Goal: Transaction & Acquisition: Book appointment/travel/reservation

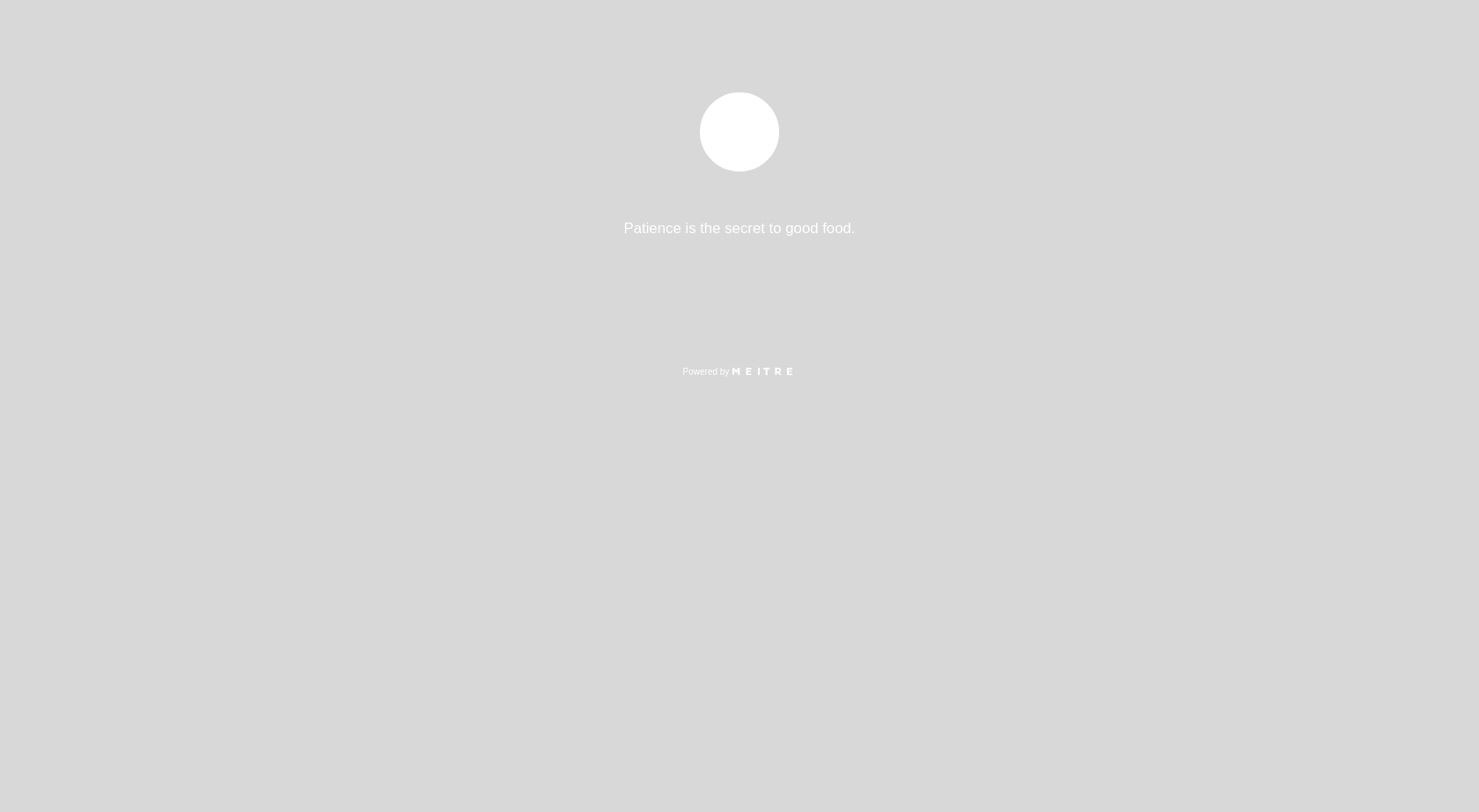
select select "es"
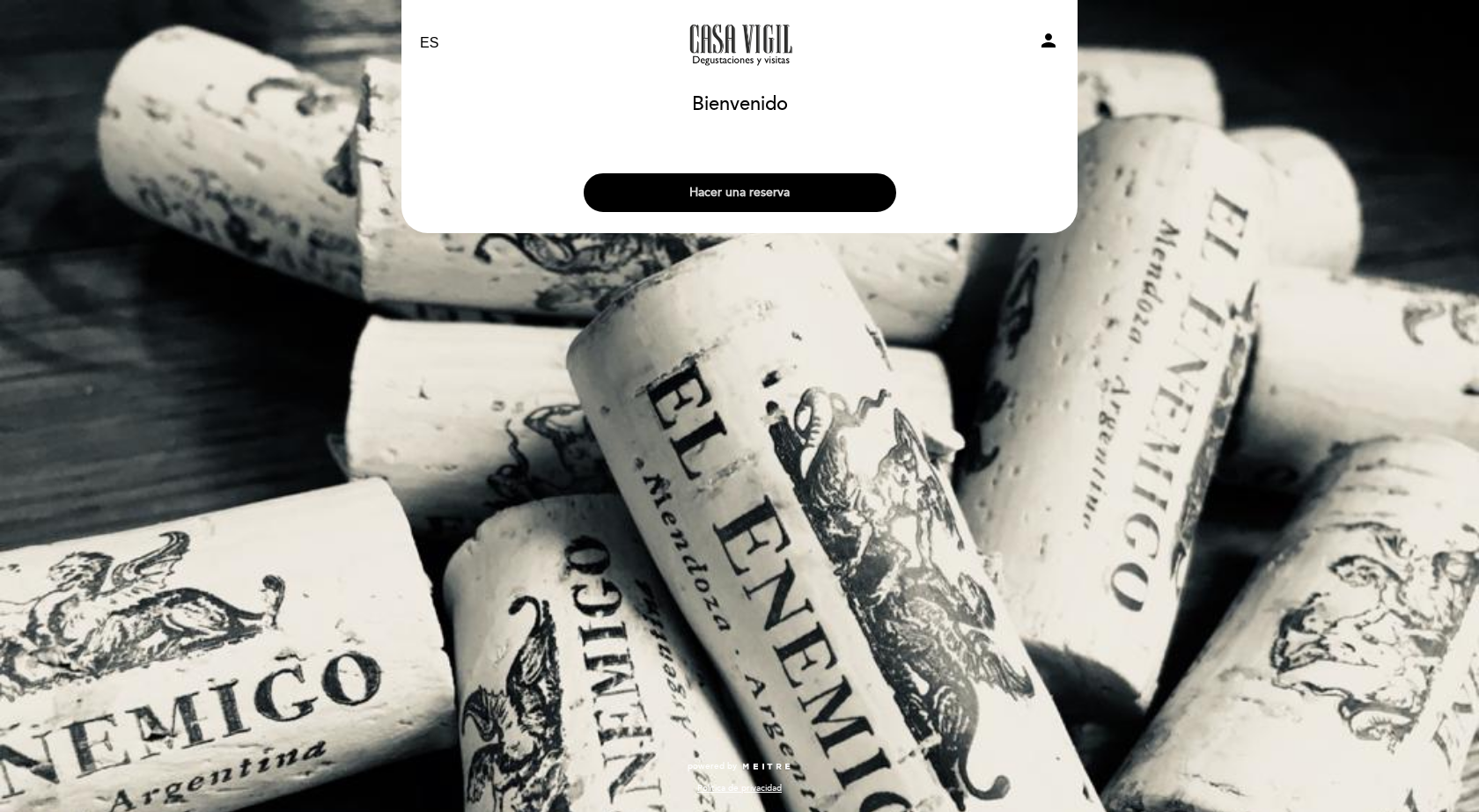
click at [807, 177] on button "Hacer una reserva" at bounding box center [739, 193] width 312 height 39
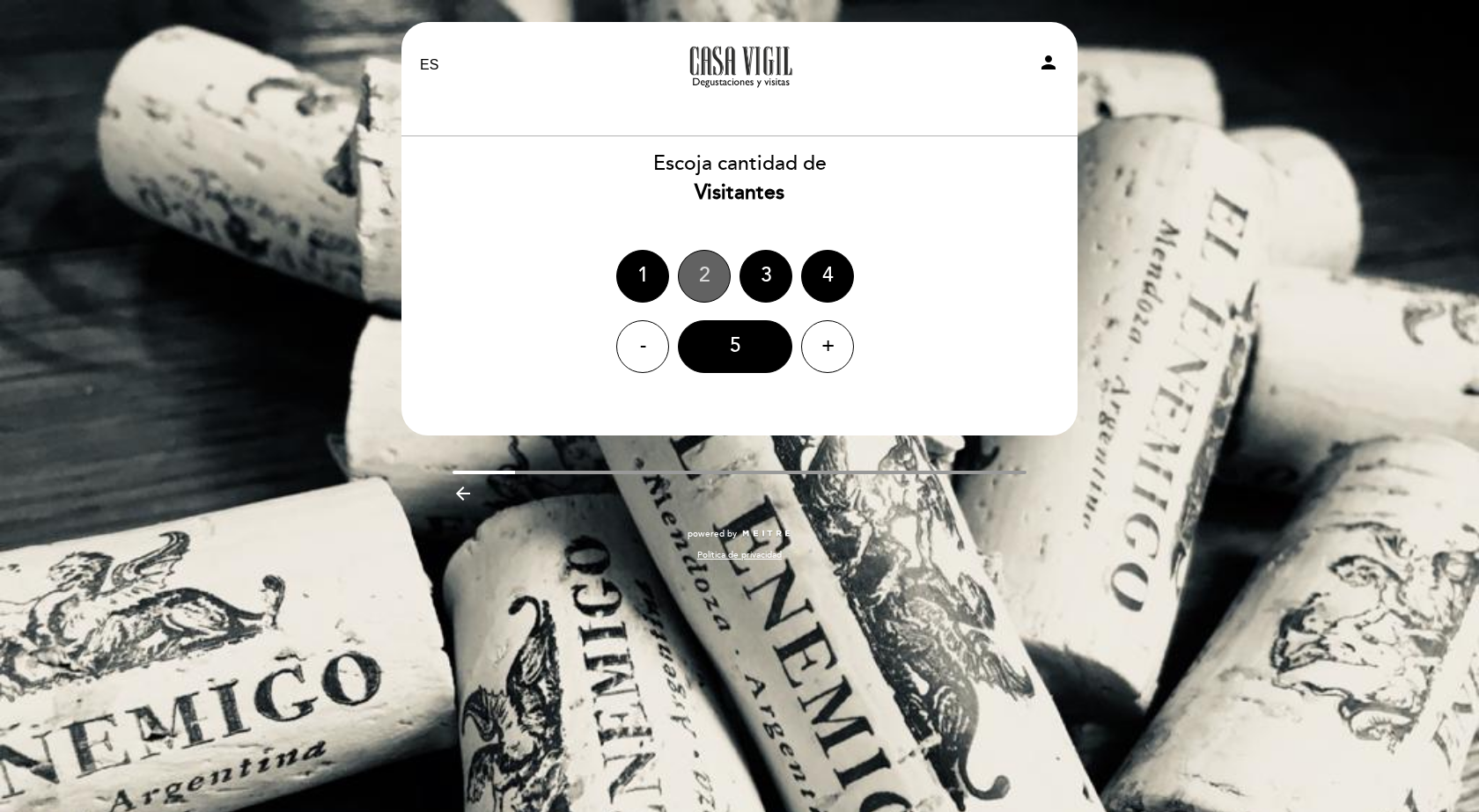
click at [708, 257] on div "2" at bounding box center [704, 276] width 53 height 53
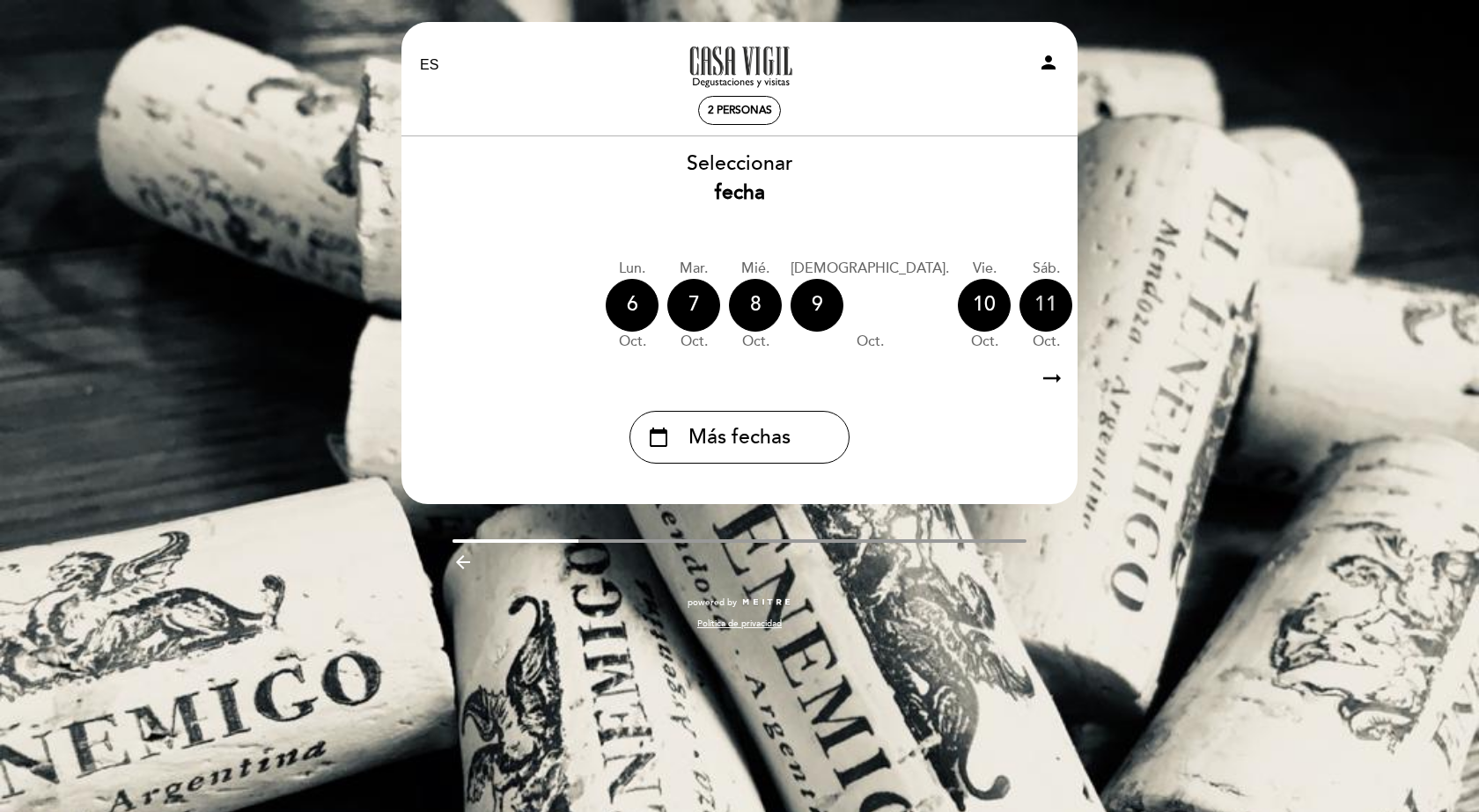
click at [1019, 308] on div "11" at bounding box center [1045, 305] width 53 height 53
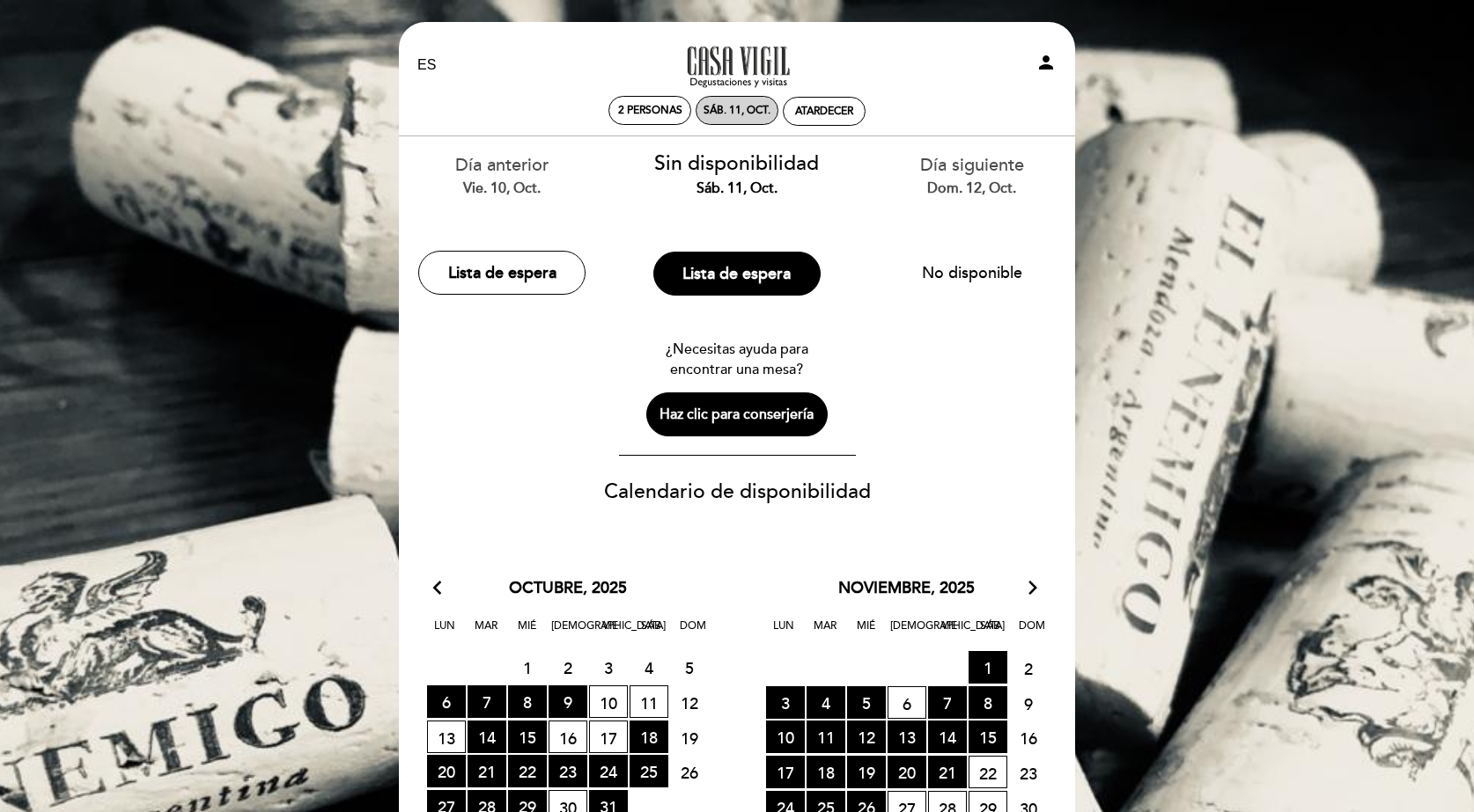
click at [820, 106] on div "Atardecer" at bounding box center [824, 111] width 59 height 14
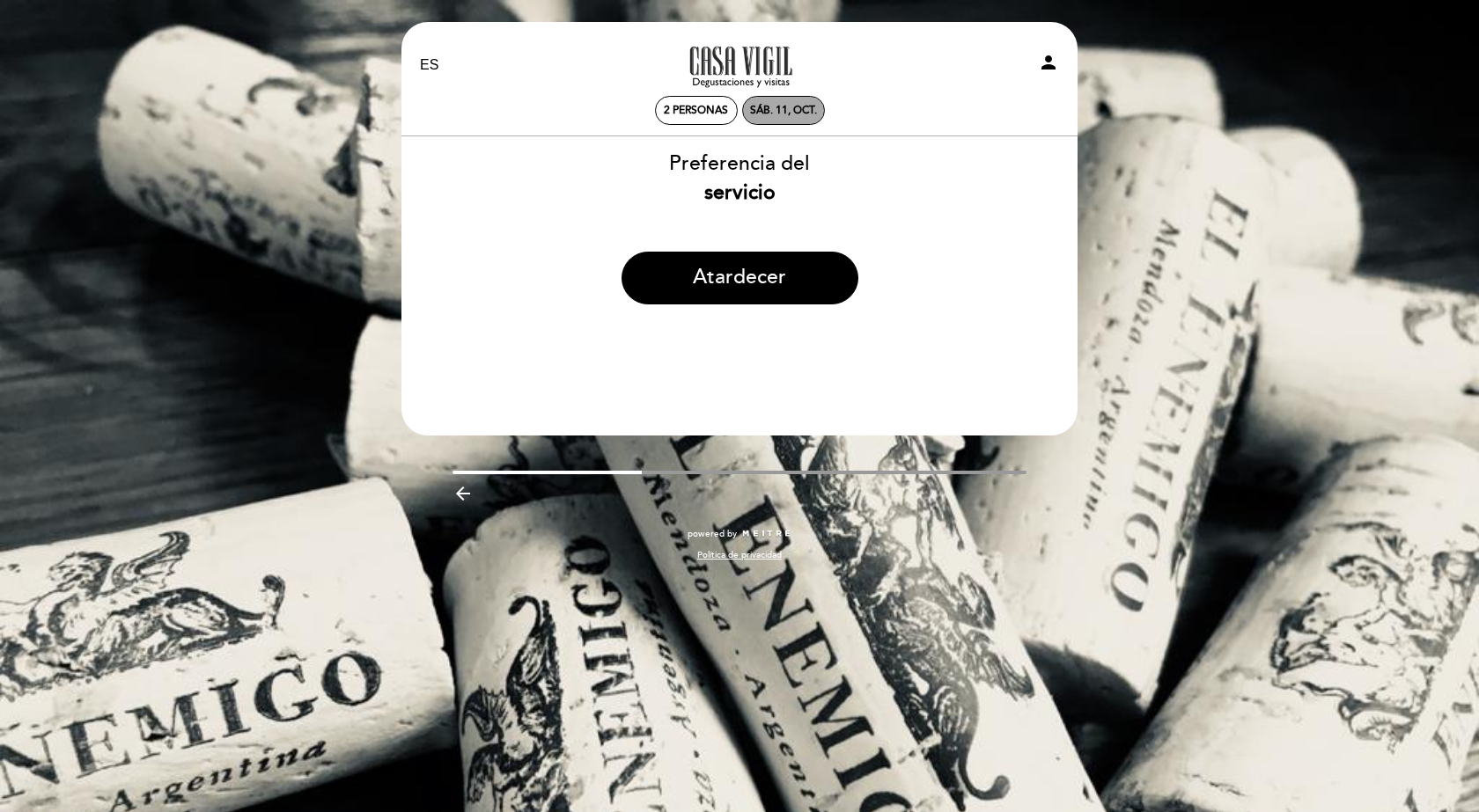
click at [787, 115] on div "sáb. 11, oct." at bounding box center [783, 110] width 67 height 14
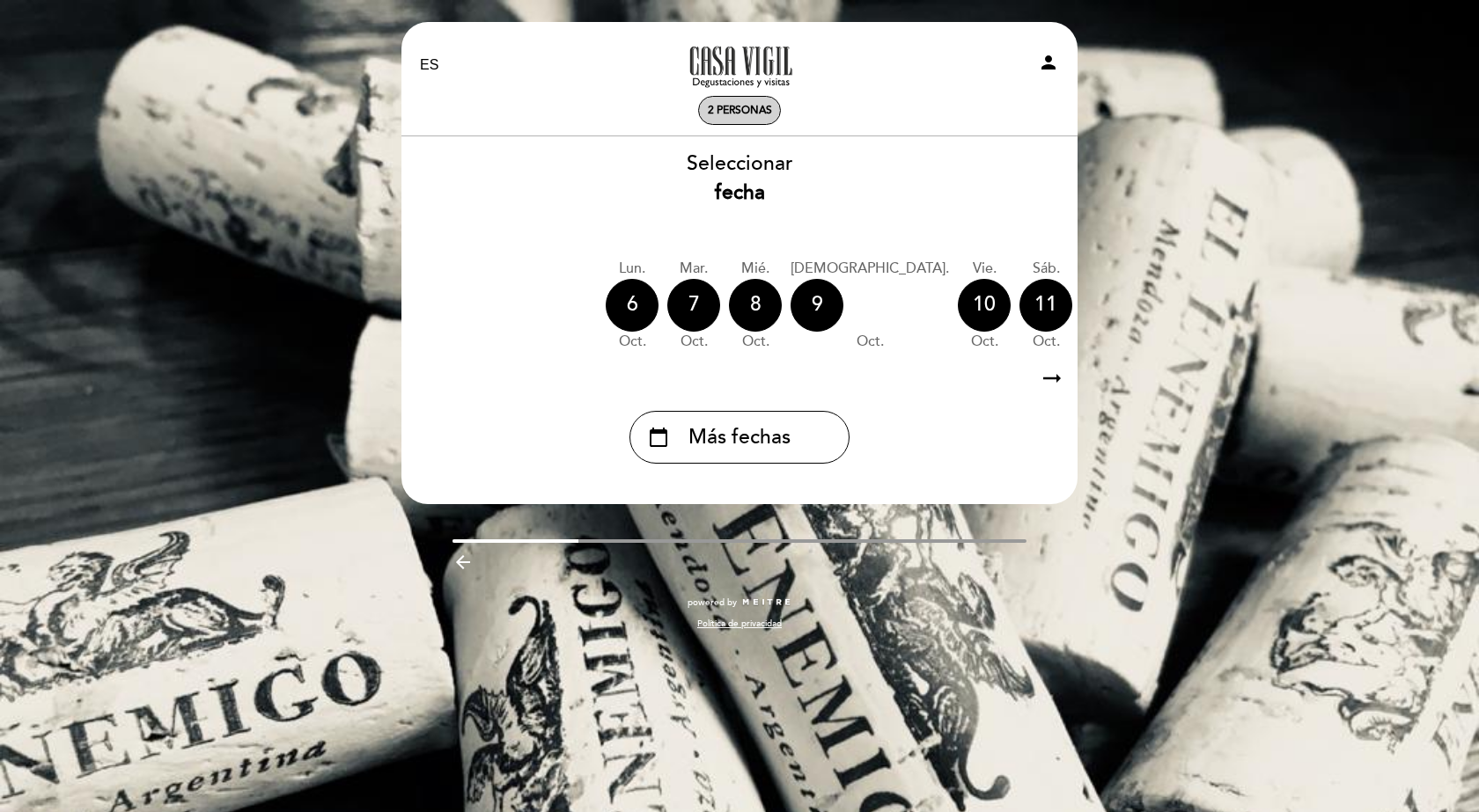
click at [737, 107] on span "2 personas" at bounding box center [739, 110] width 64 height 14
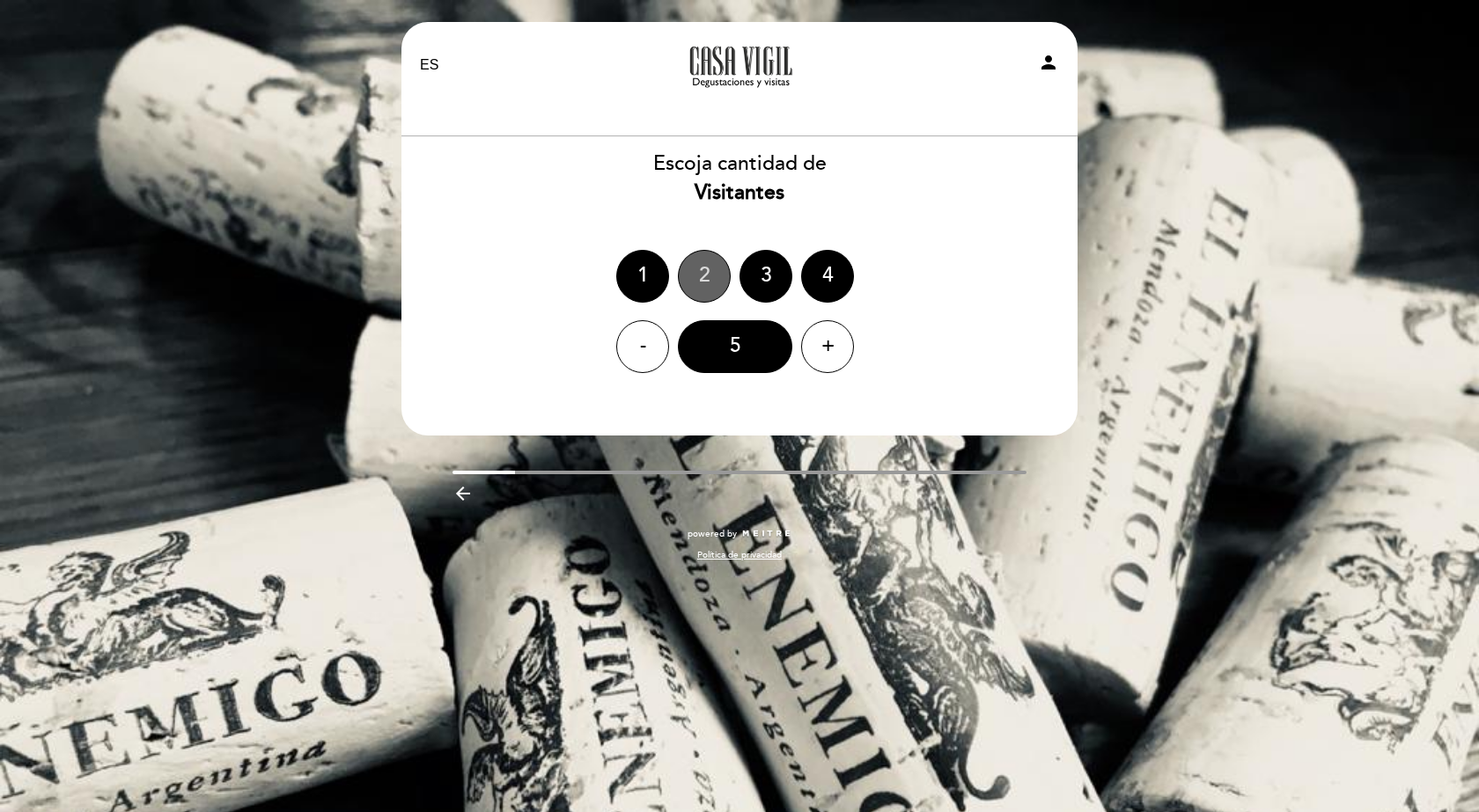
click at [688, 267] on div "2" at bounding box center [704, 276] width 53 height 53
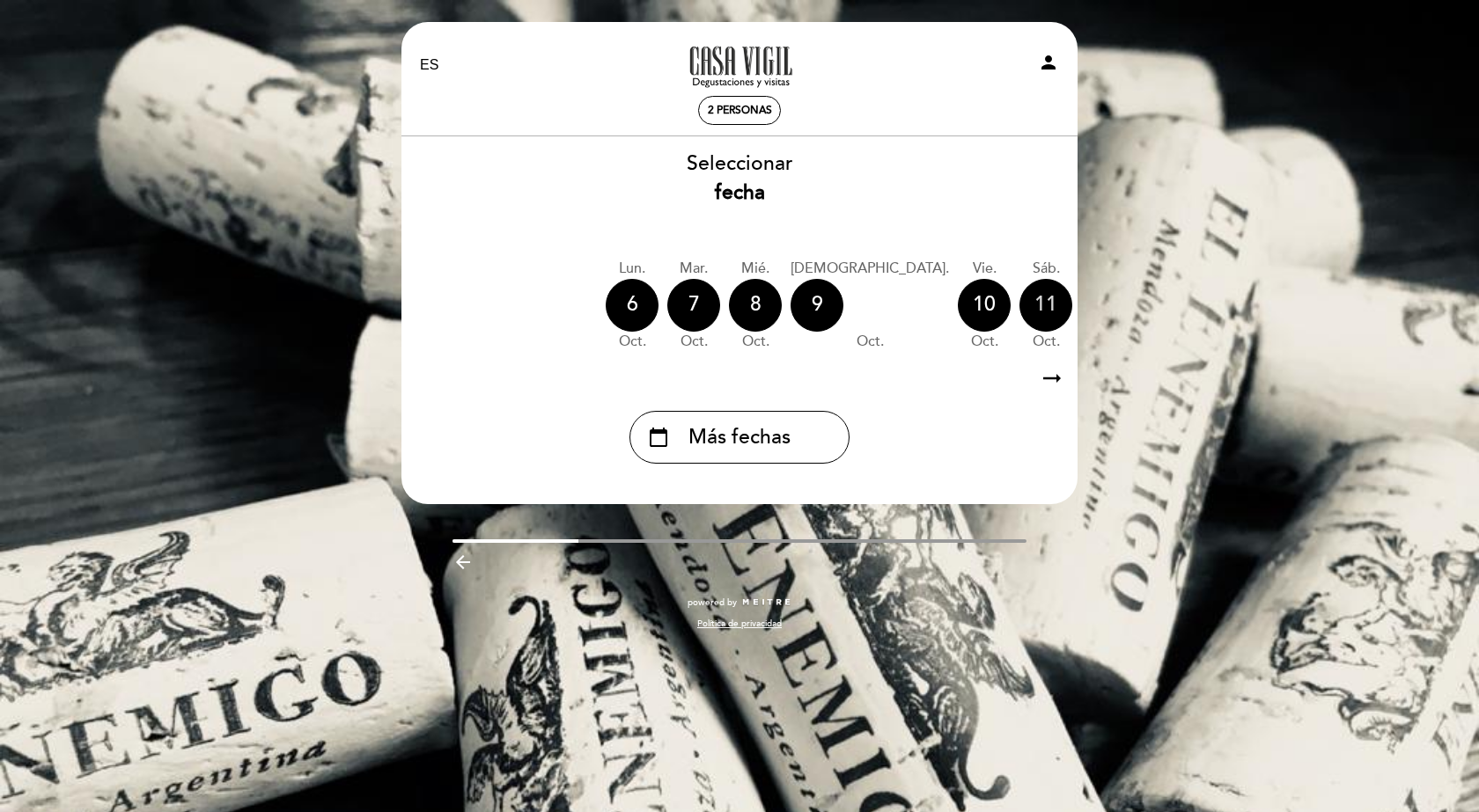
click at [1019, 307] on div "11" at bounding box center [1045, 305] width 53 height 53
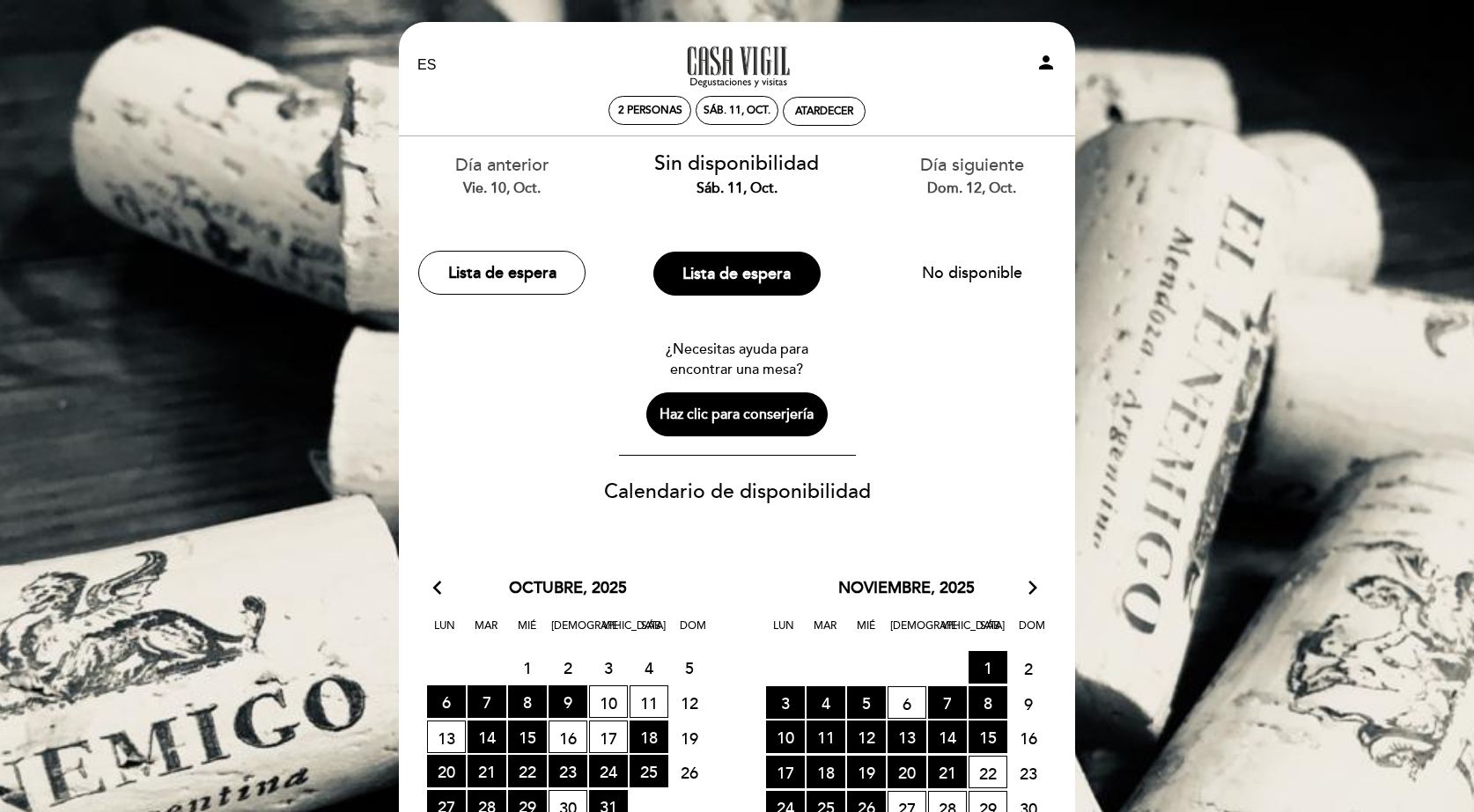
click at [1334, 257] on div "EN ES PT A la tarde en [GEOGRAPHIC_DATA][PERSON_NAME] person 2 personas sáb. 11…" at bounding box center [737, 574] width 1474 height 1150
click at [475, 252] on button "Lista de espera" at bounding box center [502, 273] width 167 height 44
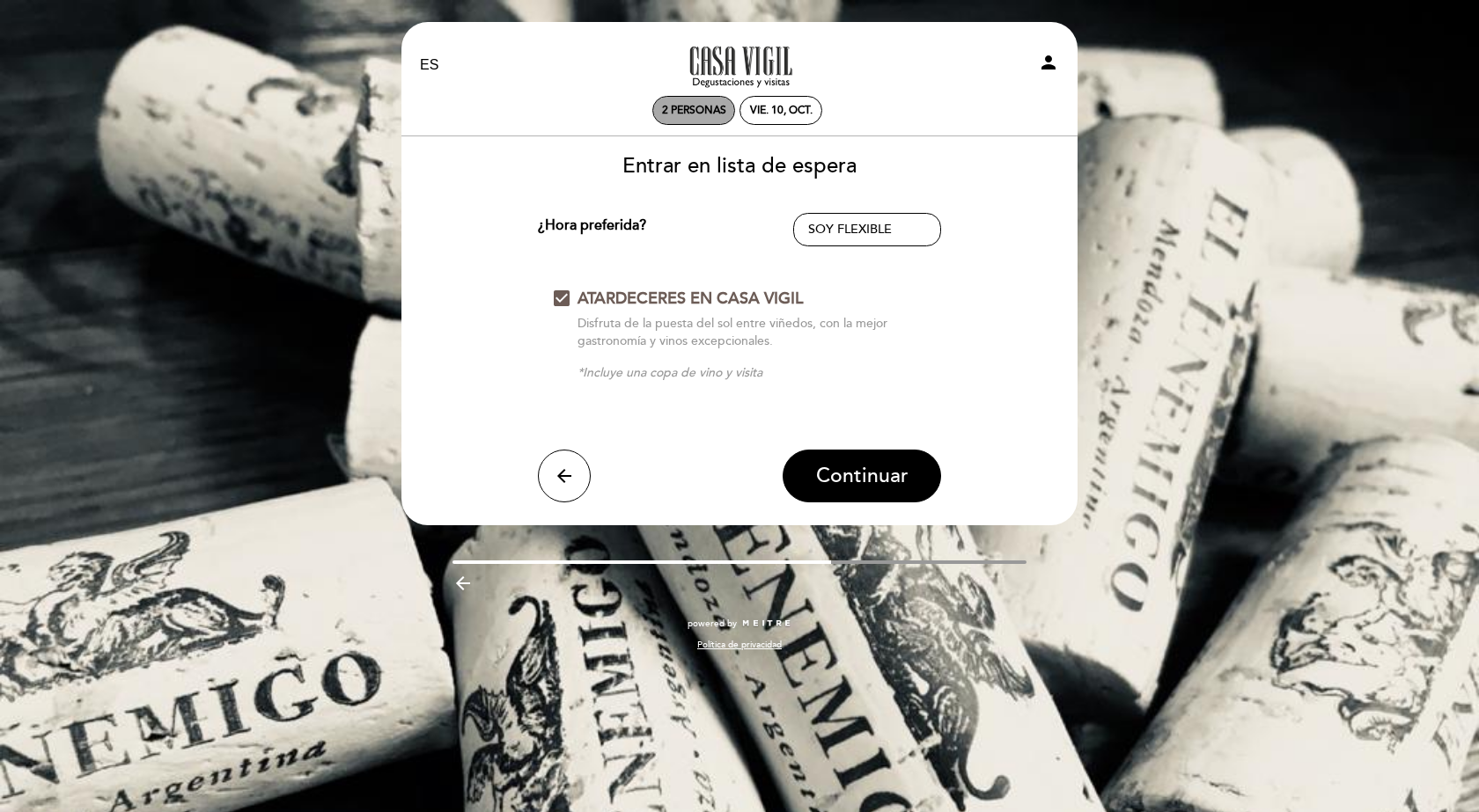
click at [690, 113] on span "2 personas" at bounding box center [693, 110] width 64 height 14
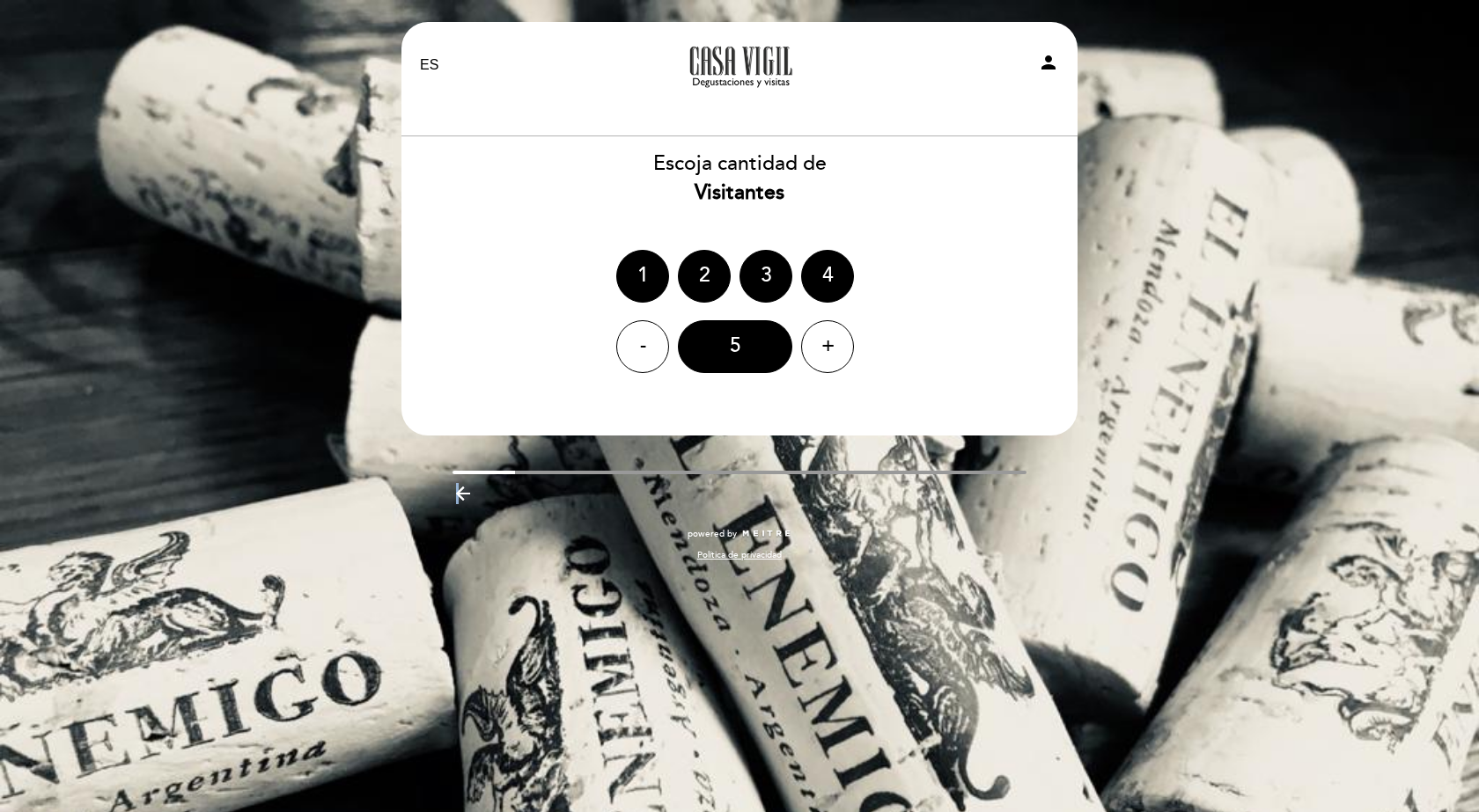
click at [456, 491] on icon "arrow_backward" at bounding box center [463, 493] width 21 height 21
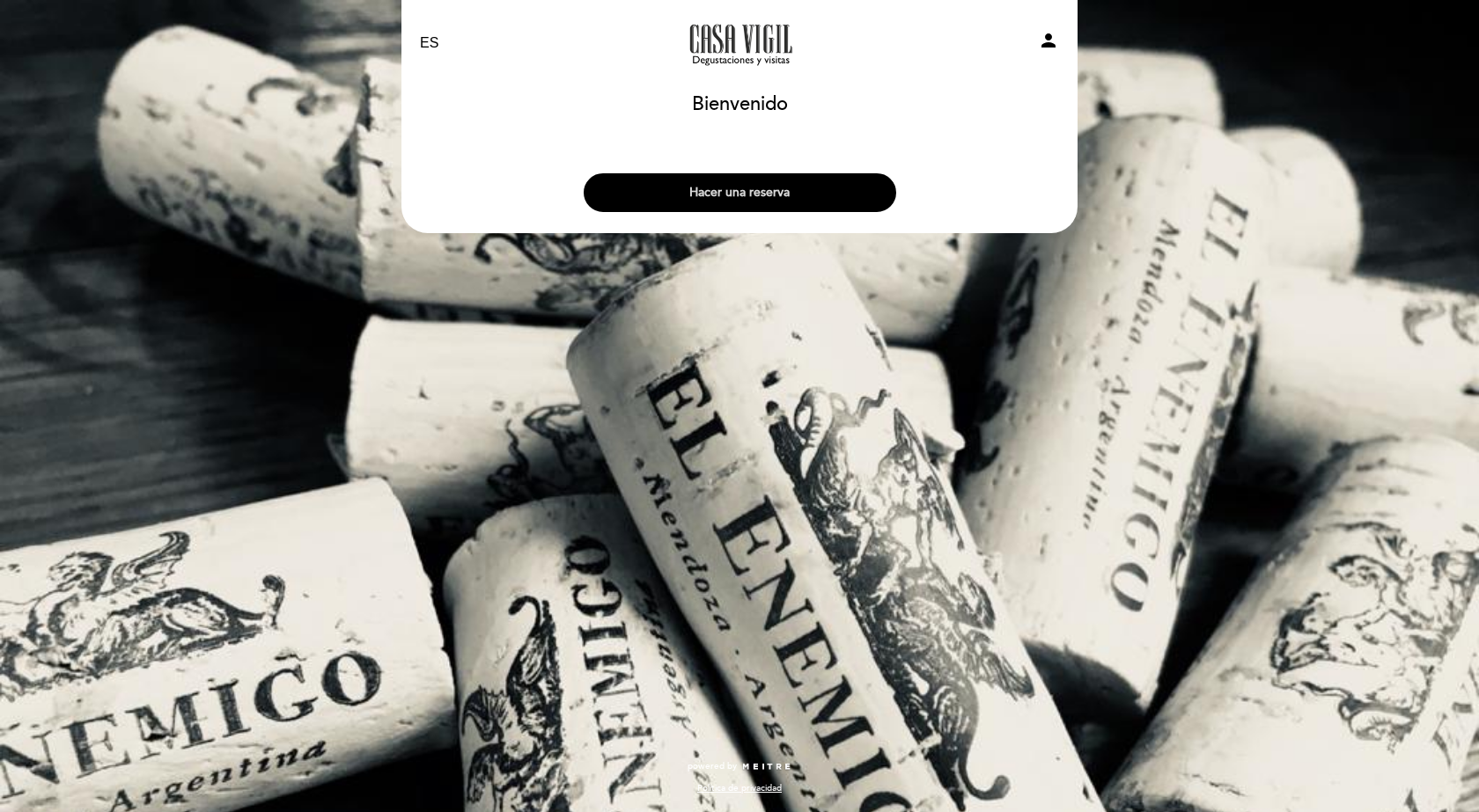
click at [780, 194] on button "Hacer una reserva" at bounding box center [739, 193] width 312 height 39
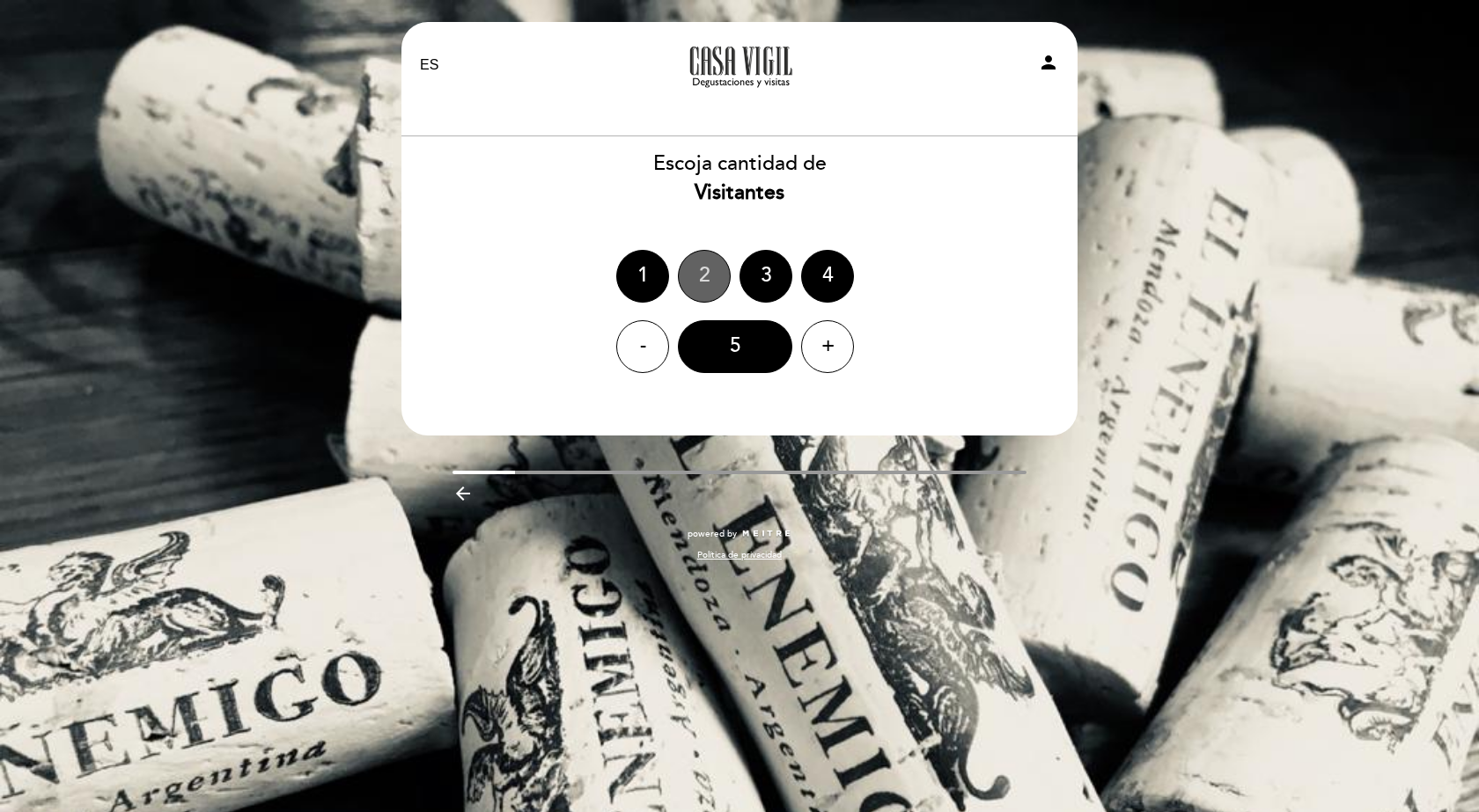
click at [713, 277] on div "2" at bounding box center [704, 276] width 53 height 53
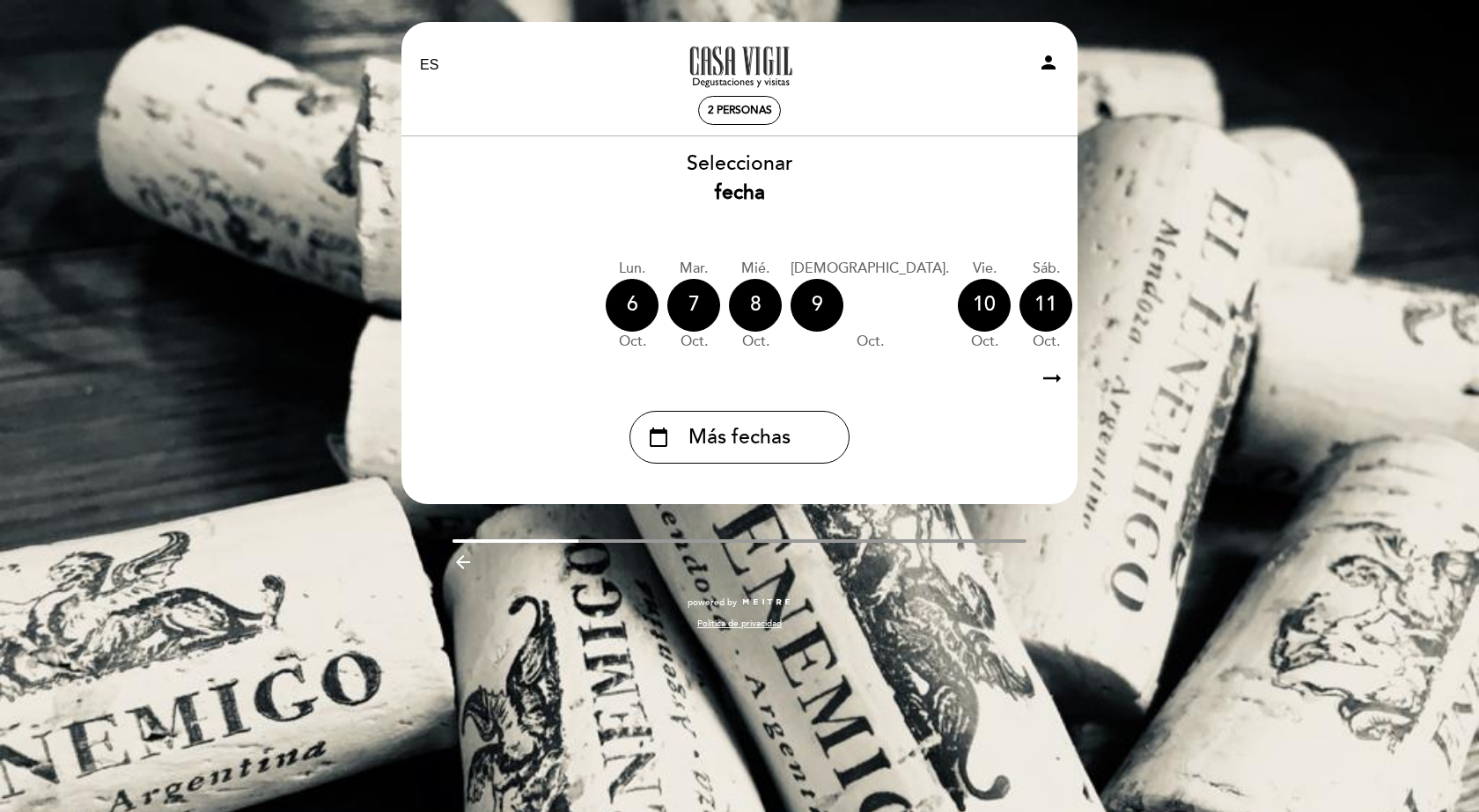
click at [1348, 284] on div "EN ES PT A la tarde en [GEOGRAPHIC_DATA][PERSON_NAME] person 2 personas [GEOGRA…" at bounding box center [739, 406] width 1479 height 812
click at [455, 571] on icon "arrow_backward" at bounding box center [463, 562] width 21 height 21
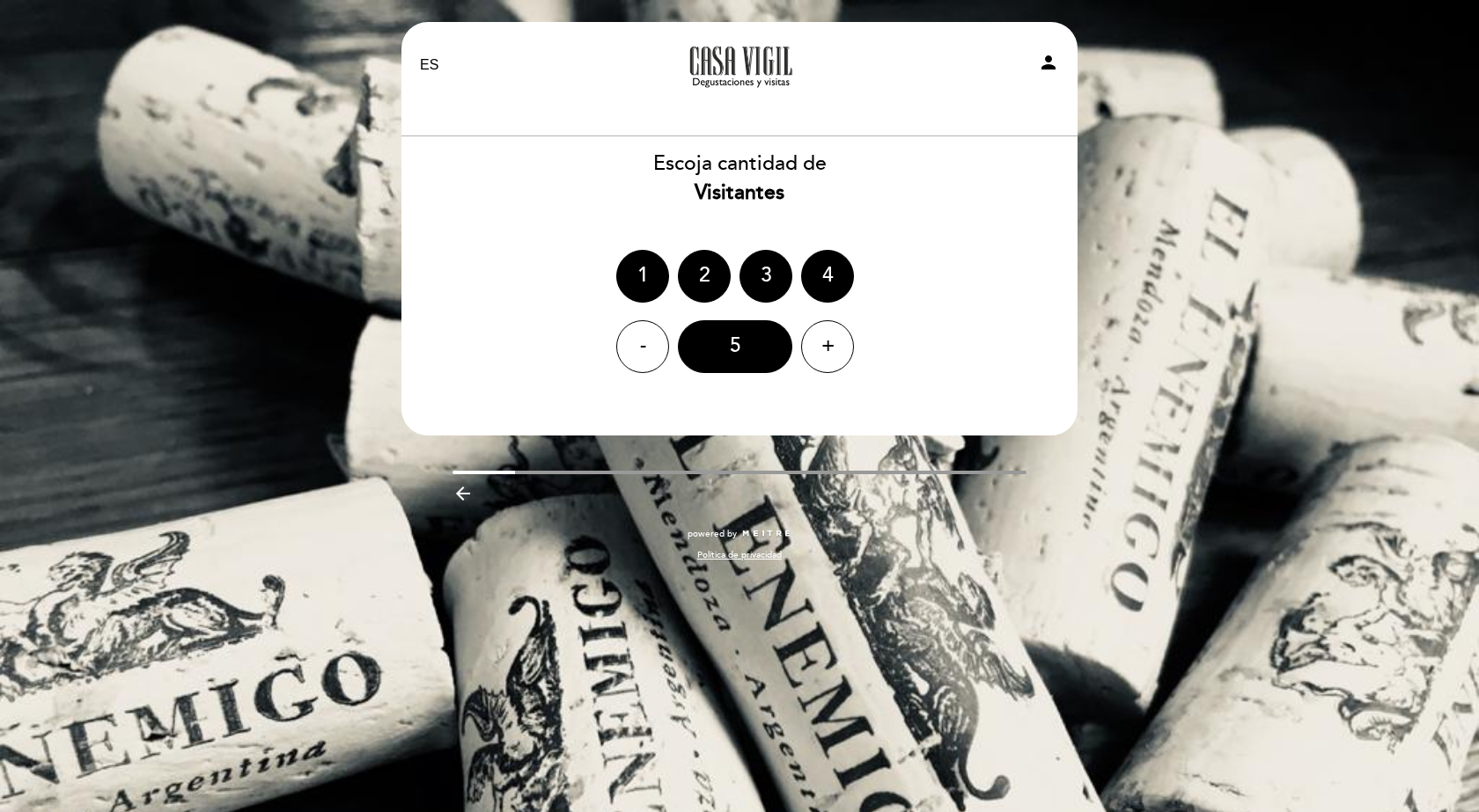
click at [464, 508] on div "arrow_backward" at bounding box center [740, 497] width 574 height 27
click at [464, 499] on icon "arrow_backward" at bounding box center [463, 493] width 21 height 21
